Goal: Task Accomplishment & Management: Use online tool/utility

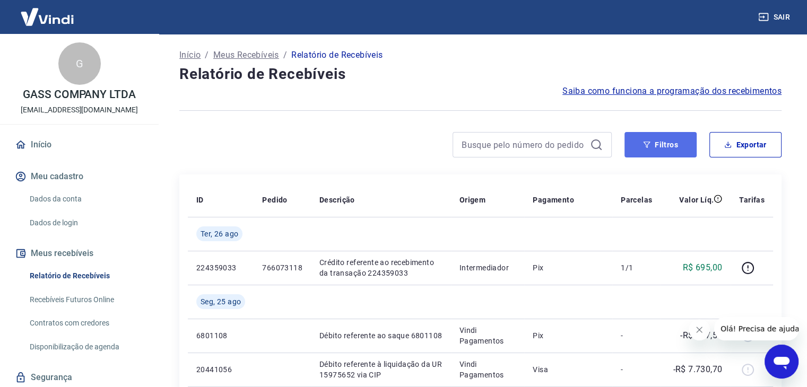
click at [662, 143] on button "Filtros" at bounding box center [661, 144] width 72 height 25
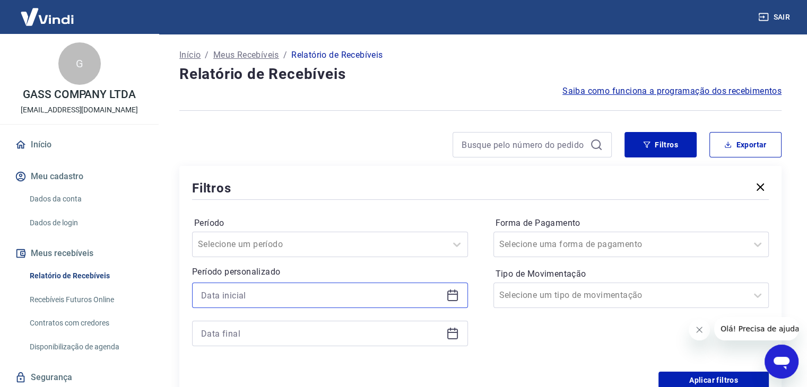
click at [234, 301] on input at bounding box center [321, 296] width 241 height 16
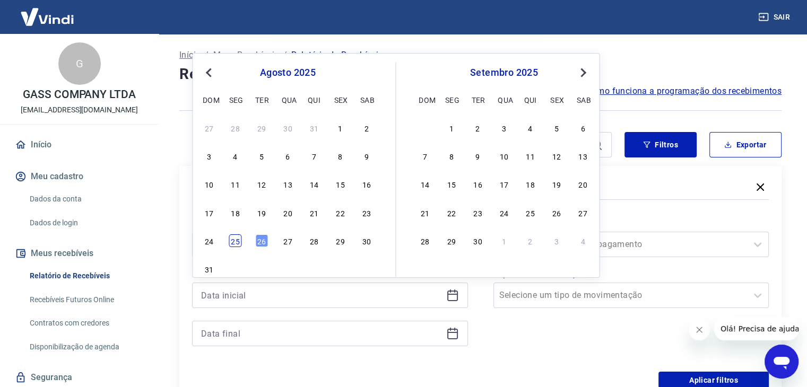
click at [232, 235] on div "25" at bounding box center [235, 241] width 13 height 13
type input "25/08/2025"
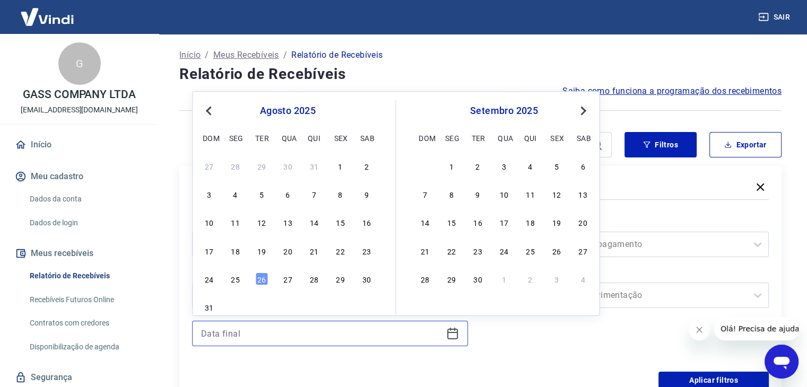
click at [232, 336] on input at bounding box center [321, 334] width 241 height 16
click at [235, 278] on div "25" at bounding box center [235, 279] width 13 height 13
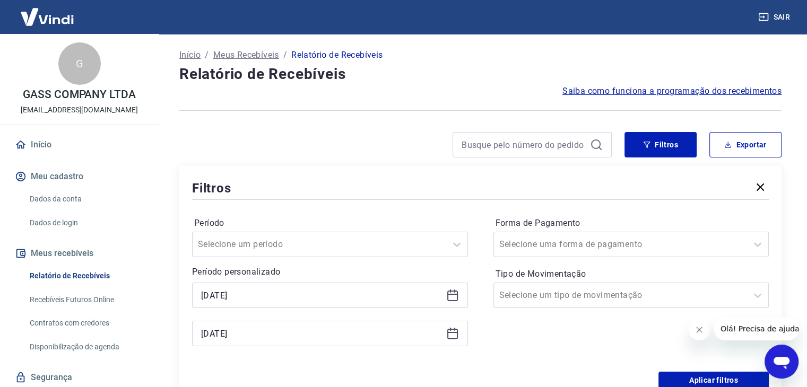
type input "25/08/2025"
click at [680, 144] on button "Filtros" at bounding box center [661, 144] width 72 height 25
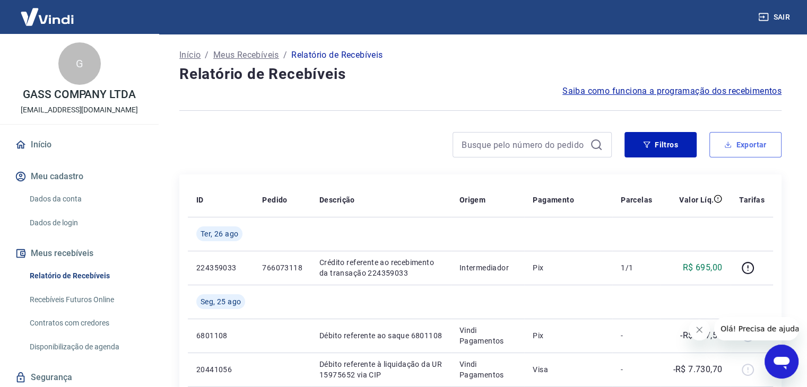
click at [749, 147] on button "Exportar" at bounding box center [745, 144] width 72 height 25
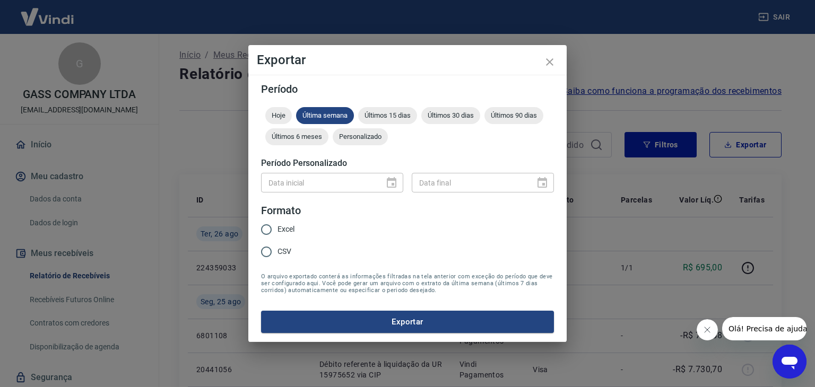
click at [274, 233] on input "Excel" at bounding box center [266, 230] width 22 height 22
radio input "true"
click at [388, 314] on button "Exportar" at bounding box center [407, 322] width 293 height 22
